Goal: Transaction & Acquisition: Purchase product/service

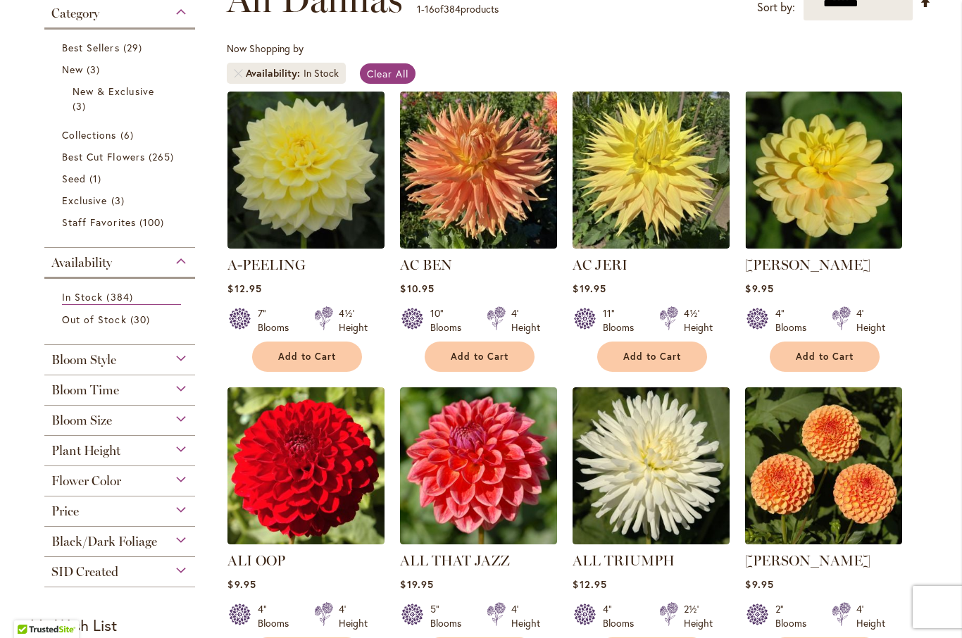
scroll to position [235, 0]
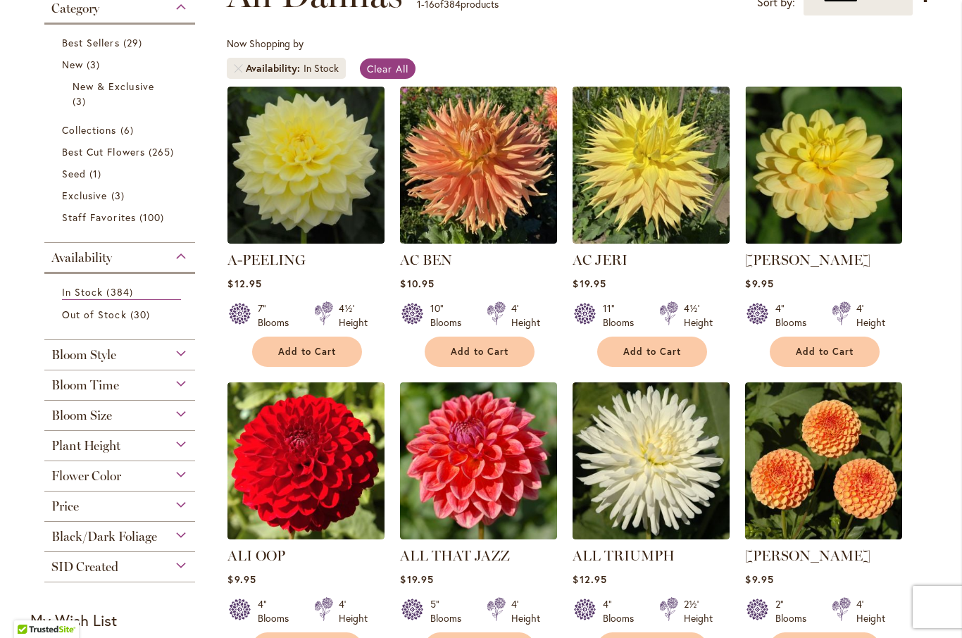
click at [81, 357] on span "Bloom Style" at bounding box center [83, 354] width 65 height 15
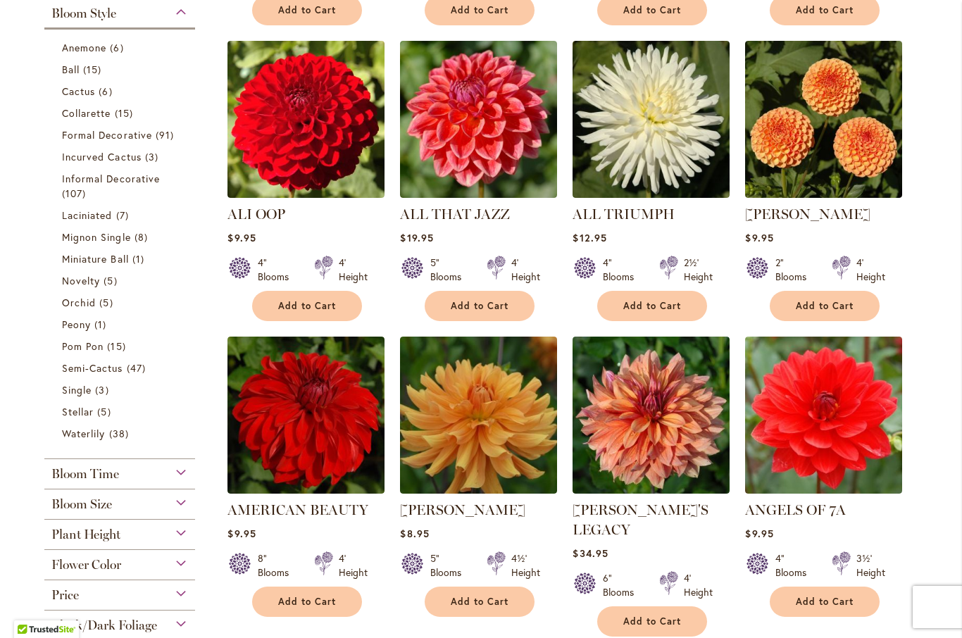
click at [83, 510] on span "Bloom Size" at bounding box center [81, 503] width 61 height 15
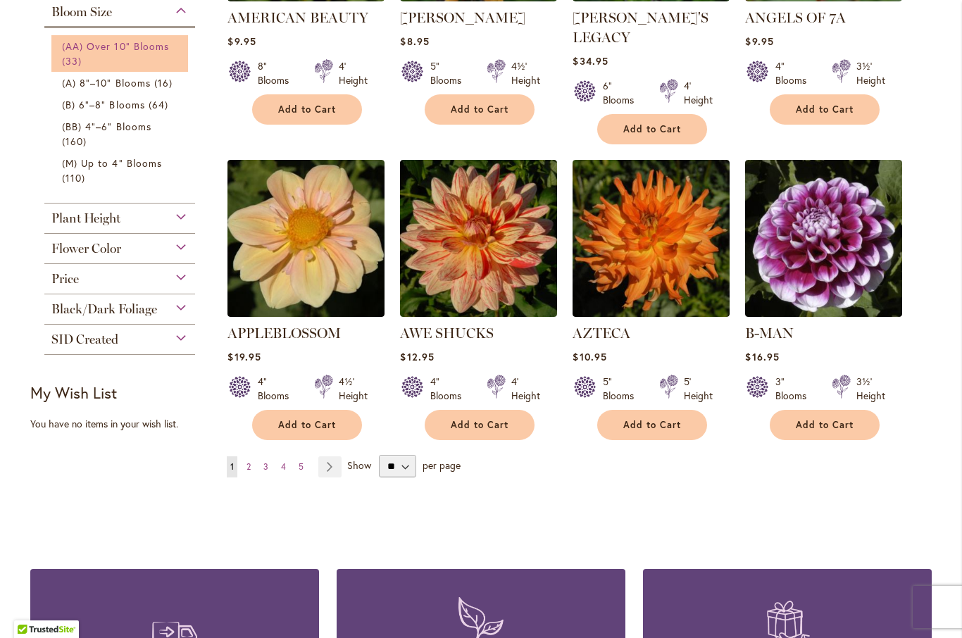
click at [82, 61] on span "33 items" at bounding box center [73, 61] width 23 height 15
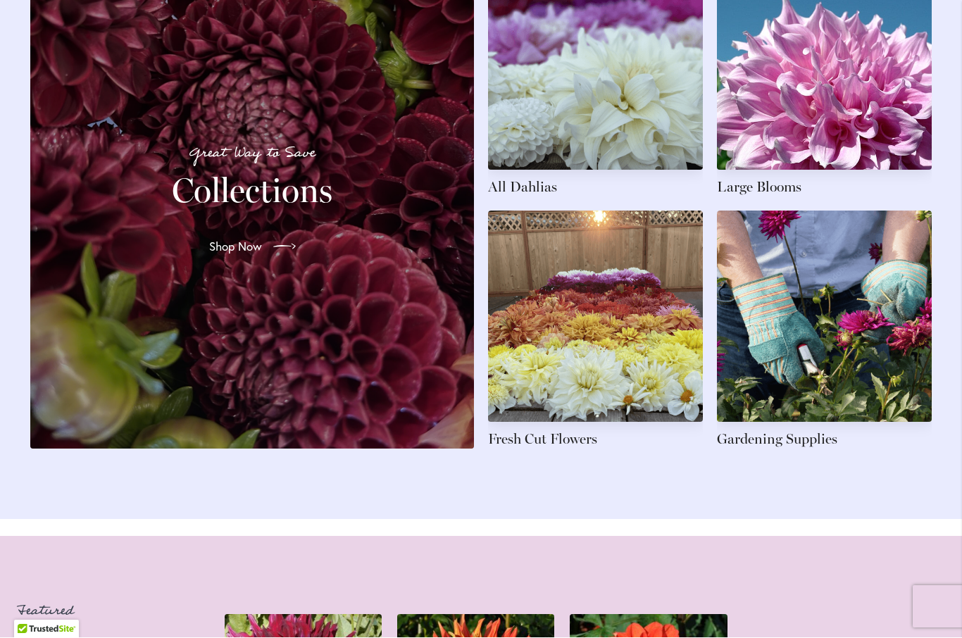
scroll to position [2121, 0]
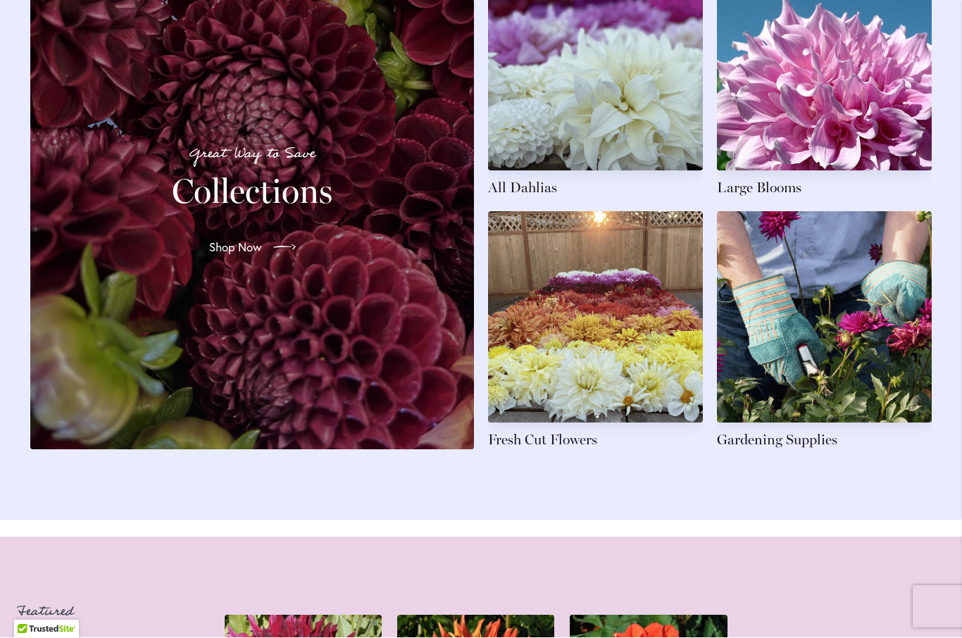
click at [236, 211] on h2 "Collections" at bounding box center [252, 191] width 410 height 39
click at [618, 113] on link at bounding box center [595, 79] width 215 height 238
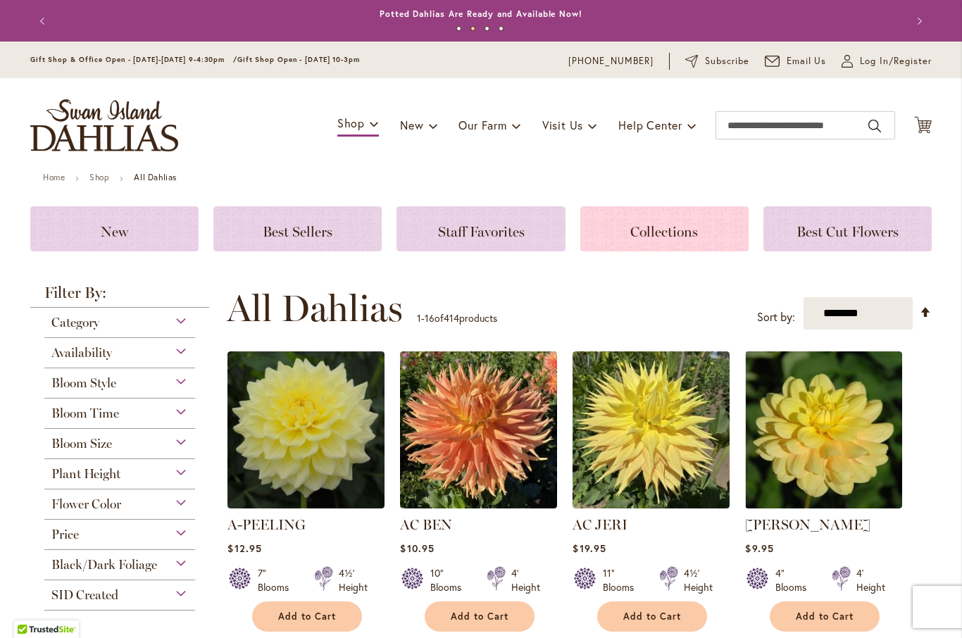
click at [699, 227] on h3 "Collections" at bounding box center [664, 228] width 135 height 15
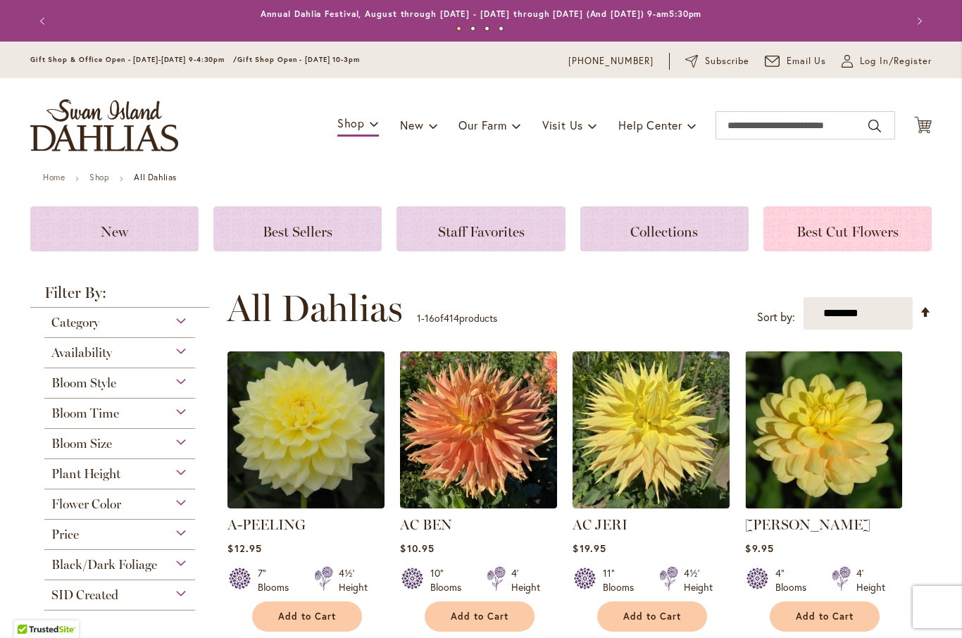
click at [896, 230] on span "Best Cut Flowers" at bounding box center [847, 231] width 102 height 17
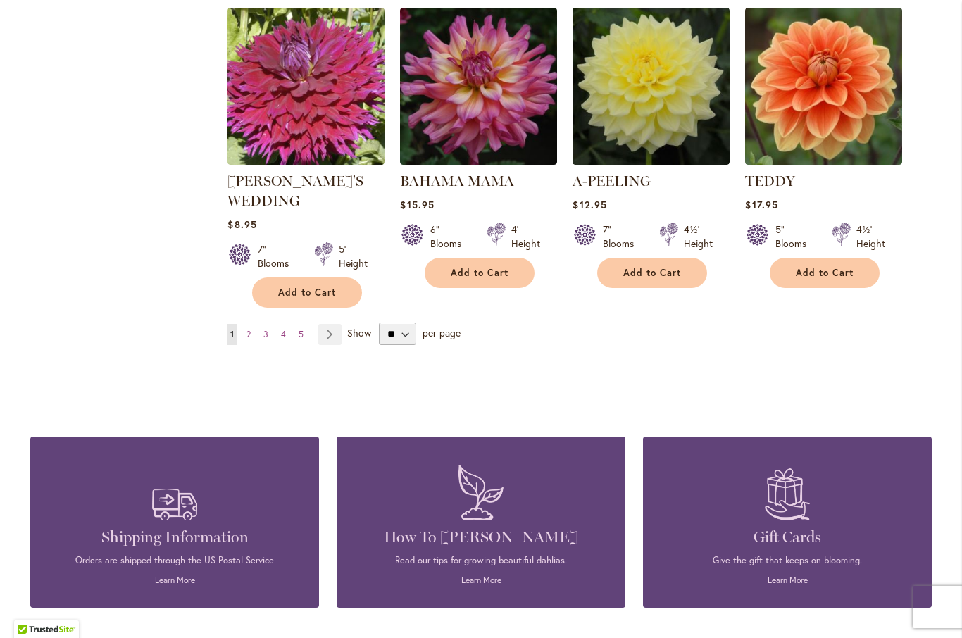
scroll to position [1175, 0]
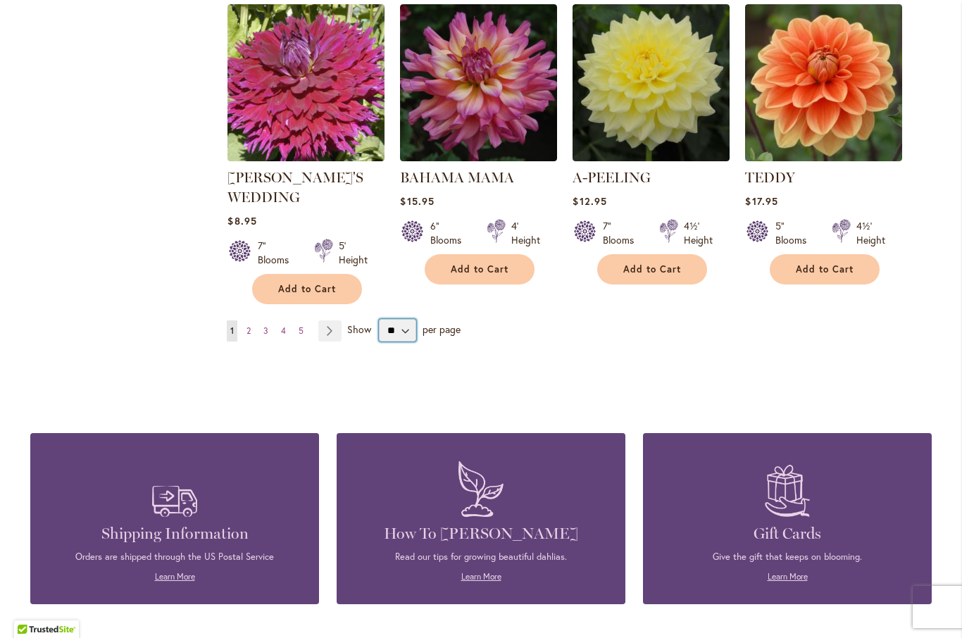
click at [403, 331] on select "** ** ** **" at bounding box center [397, 330] width 37 height 23
select select "**"
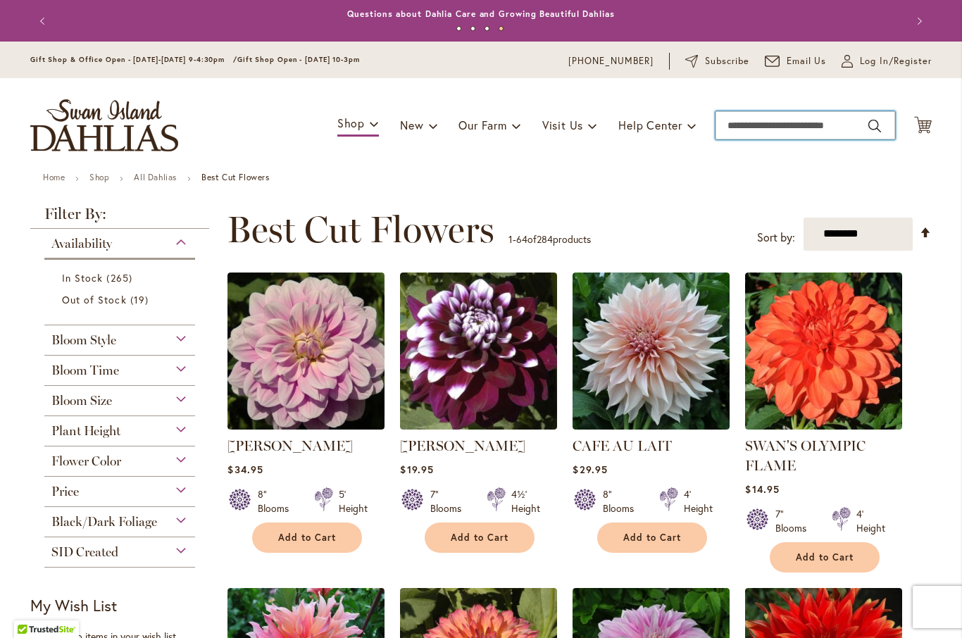
click at [878, 125] on input "Search" at bounding box center [806, 125] width 180 height 28
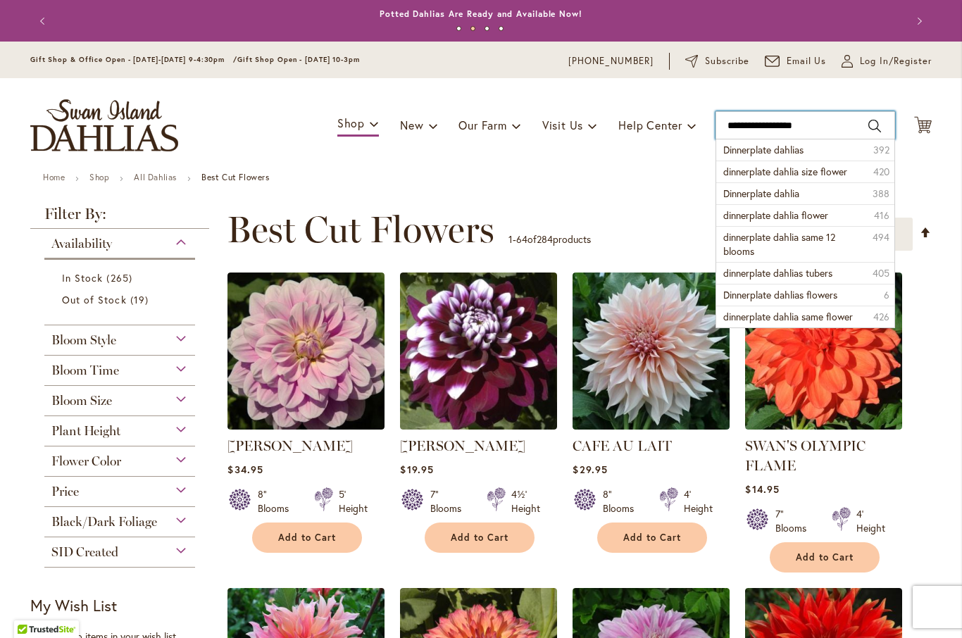
type input "**********"
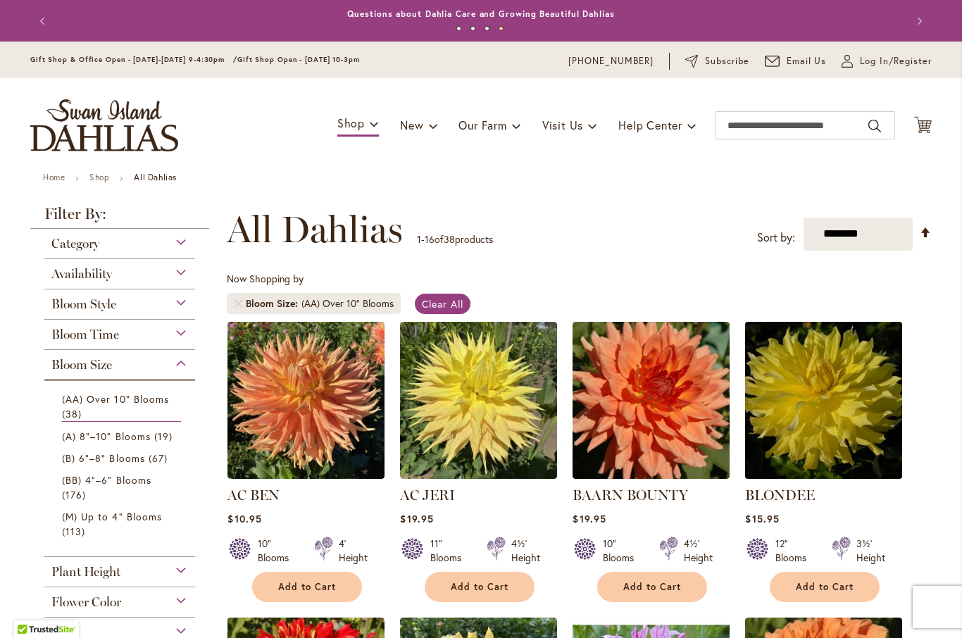
click at [826, 326] on img at bounding box center [824, 400] width 165 height 165
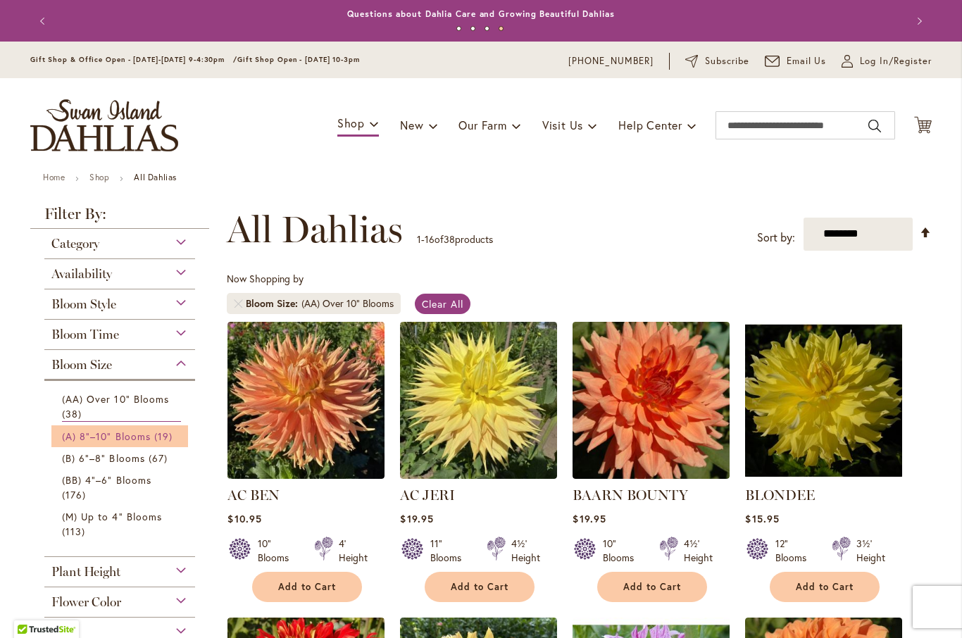
click at [102, 443] on span "(A) 8"–10" Blooms" at bounding box center [106, 436] width 89 height 13
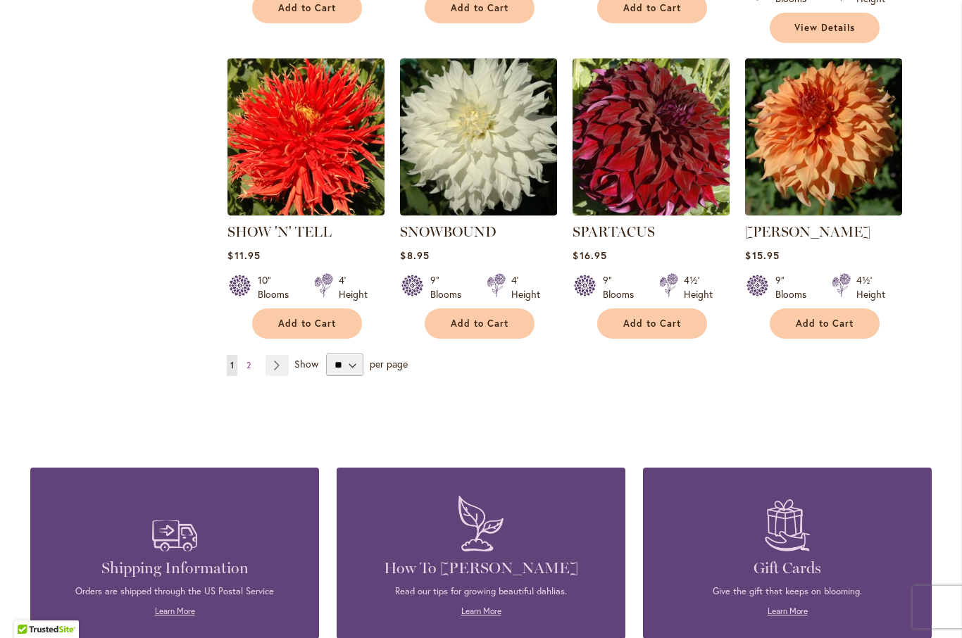
scroll to position [1209, 0]
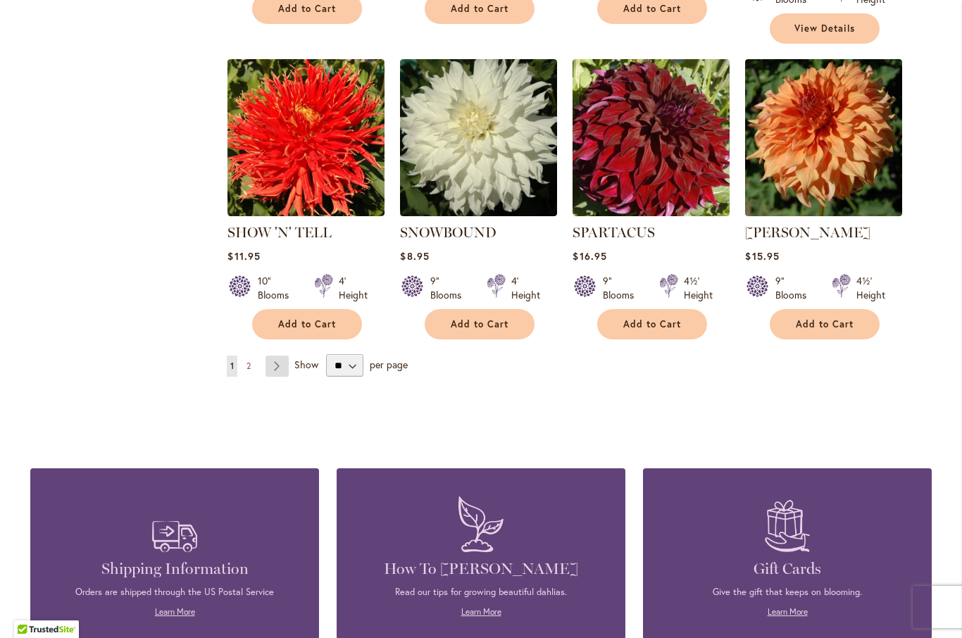
click at [280, 356] on link "Page Next" at bounding box center [276, 366] width 23 height 21
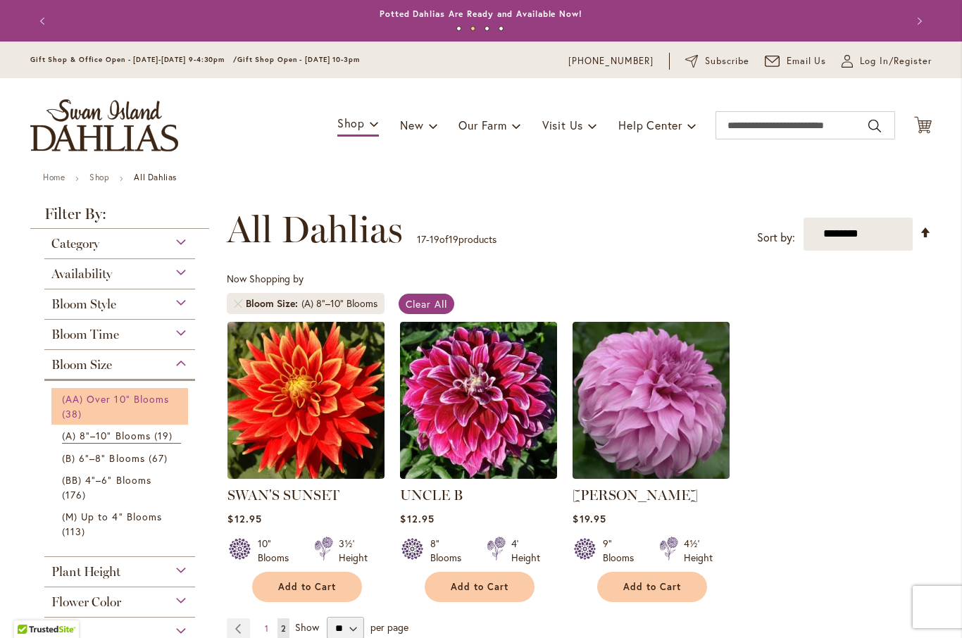
click at [96, 399] on span "(AA) Over 10" Blooms" at bounding box center [115, 398] width 107 height 13
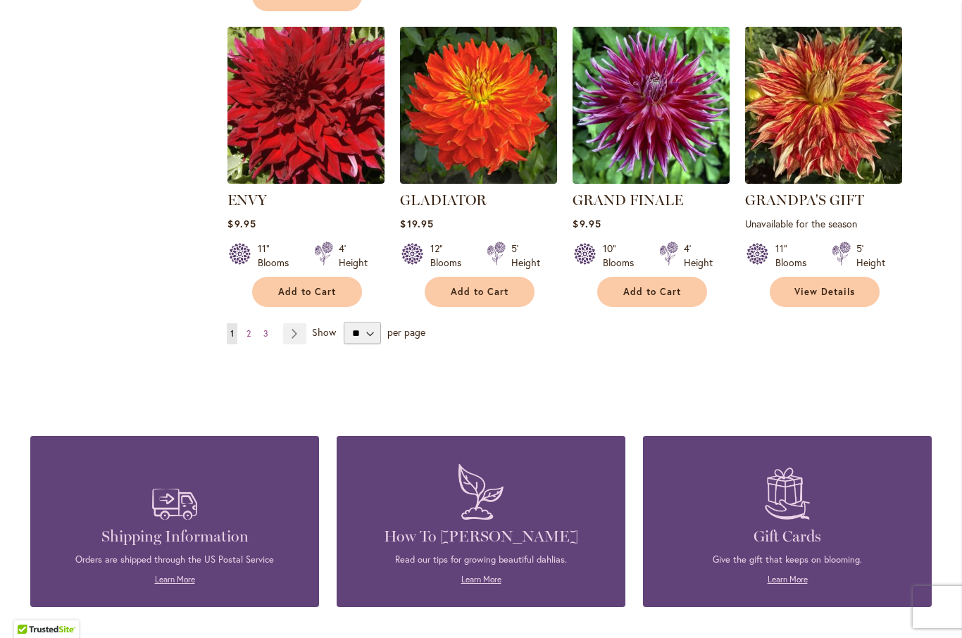
scroll to position [1204, 0]
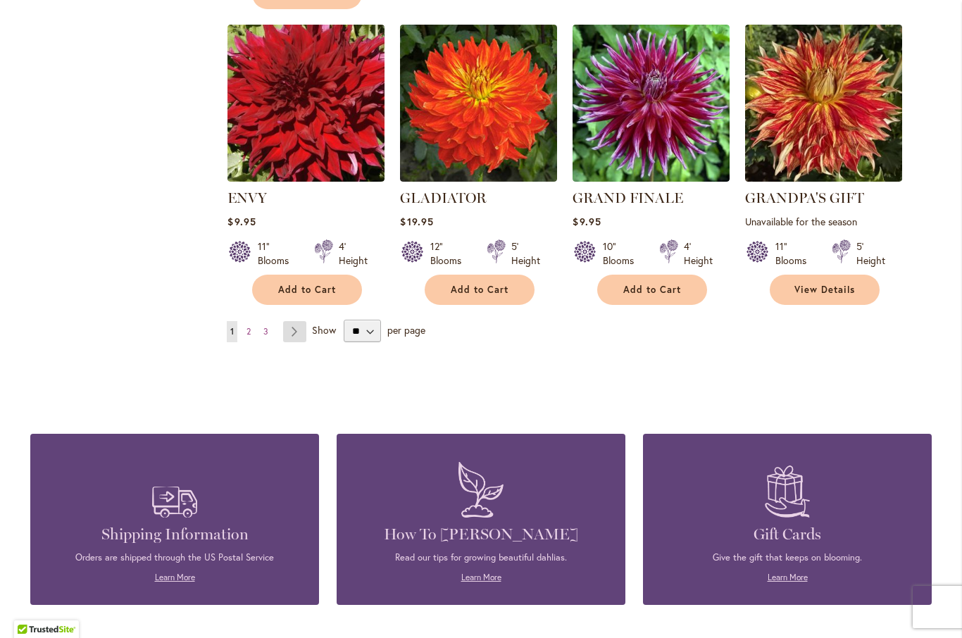
click at [300, 340] on link "Page Next" at bounding box center [294, 331] width 23 height 21
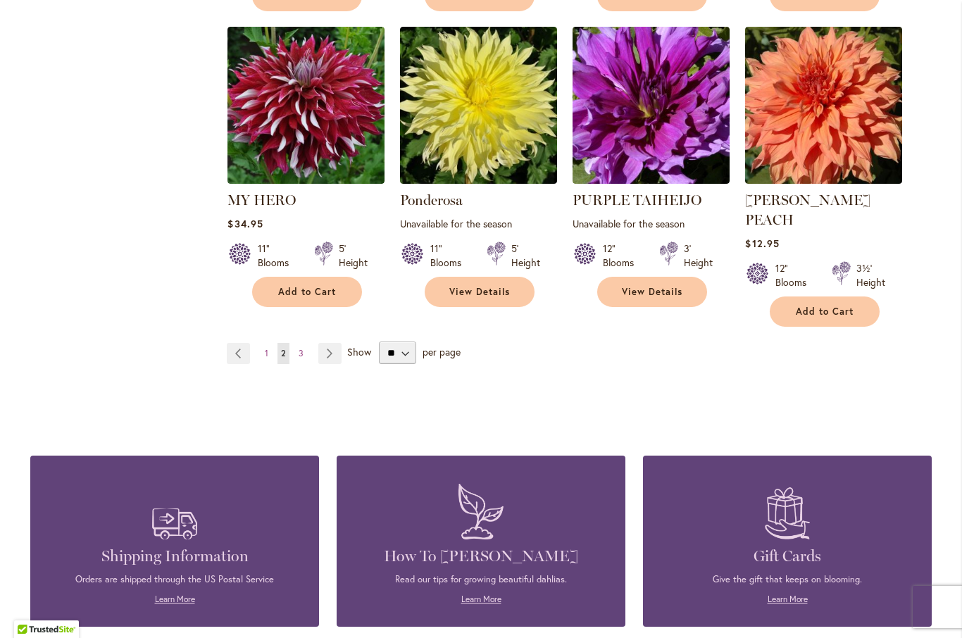
scroll to position [1184, 0]
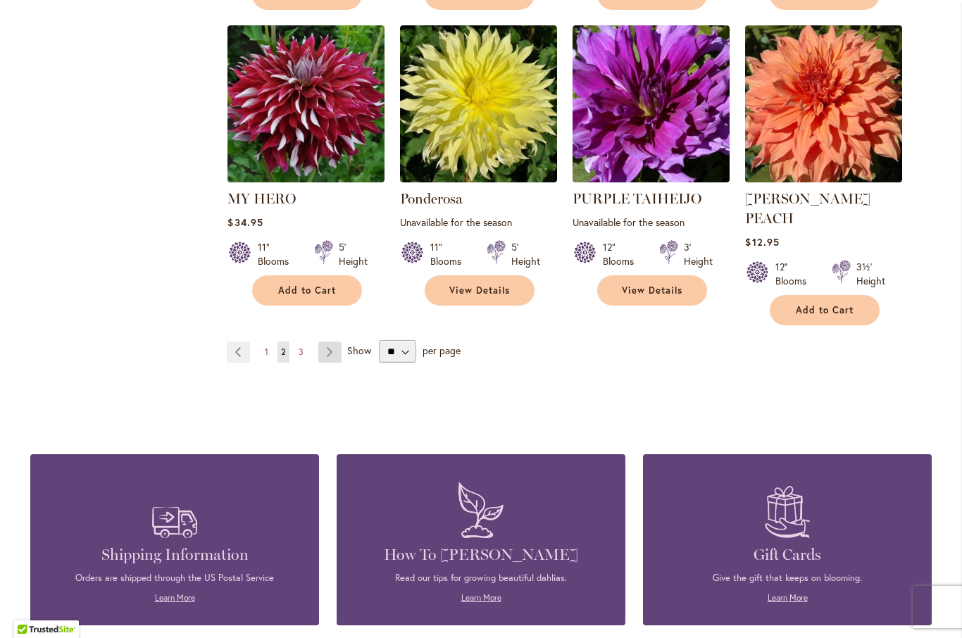
click at [335, 342] on link "Page Next" at bounding box center [329, 352] width 23 height 21
